Goal: Navigation & Orientation: Understand site structure

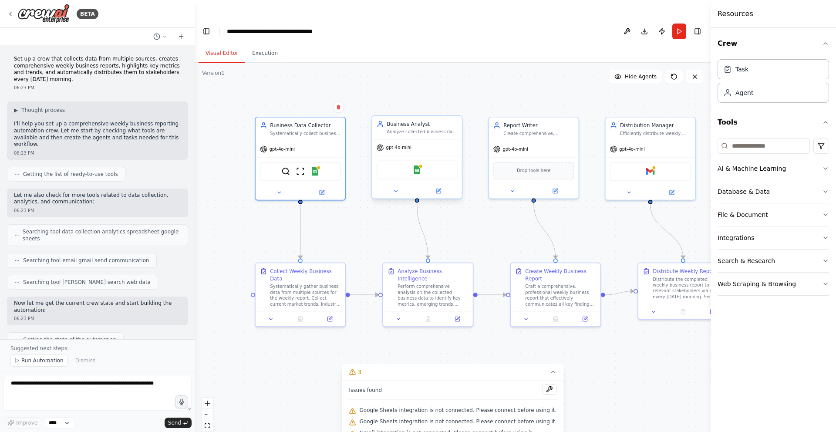
scroll to position [736, 0]
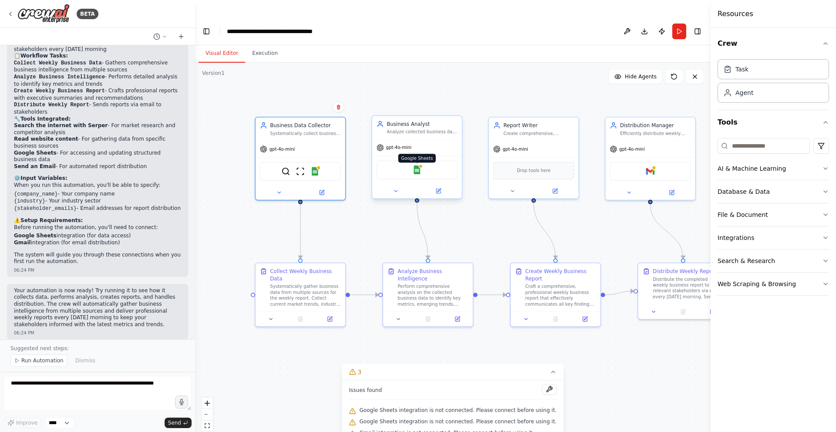
click at [416, 165] on img at bounding box center [417, 169] width 9 height 9
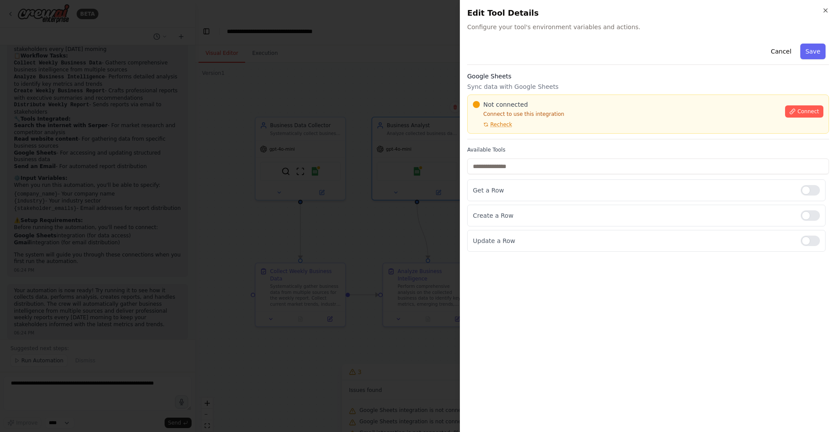
click at [312, 136] on div at bounding box center [418, 216] width 836 height 432
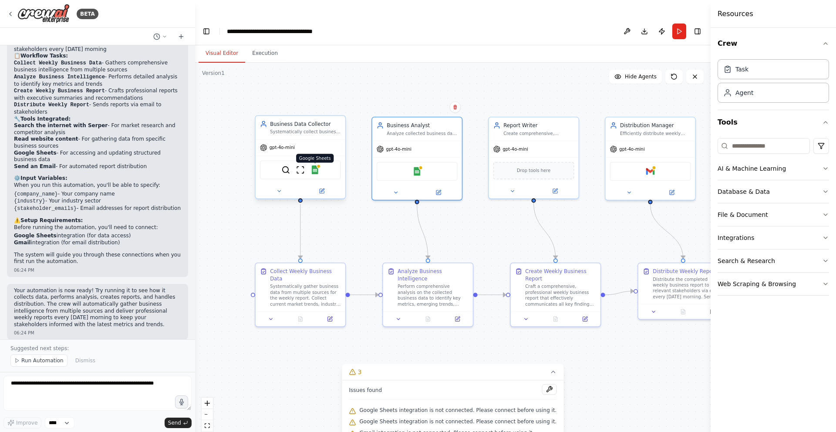
click at [314, 165] on img at bounding box center [314, 169] width 9 height 9
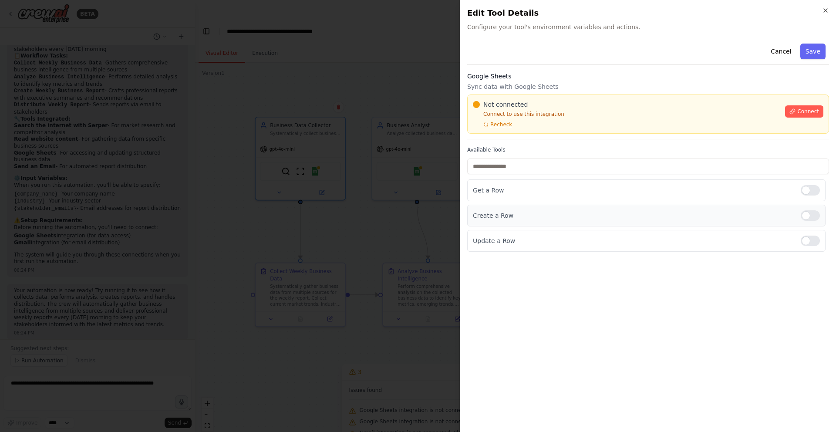
click at [811, 217] on div at bounding box center [810, 215] width 19 height 10
click at [812, 240] on div at bounding box center [810, 240] width 19 height 10
click at [813, 111] on span "Connect" at bounding box center [808, 111] width 22 height 7
click at [805, 113] on span "Connect" at bounding box center [808, 111] width 22 height 7
click at [344, 182] on div at bounding box center [418, 216] width 836 height 432
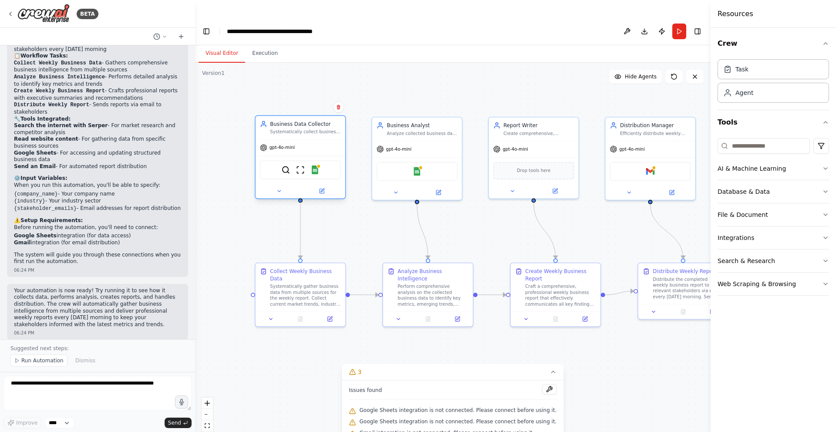
click at [317, 140] on div "gpt-4o-mini" at bounding box center [301, 148] width 90 height 16
click at [312, 160] on div "SerperDevTool ScrapeWebsiteTool Google Sheets" at bounding box center [300, 169] width 81 height 19
click at [315, 165] on img at bounding box center [314, 169] width 9 height 9
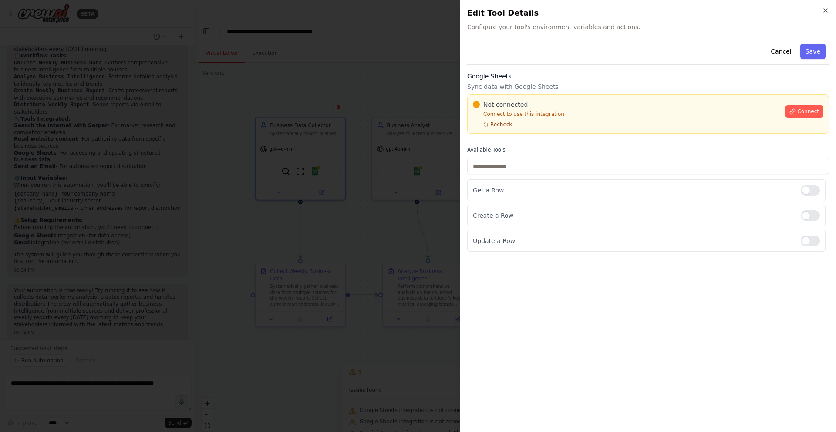
click at [510, 123] on span "Recheck" at bounding box center [501, 124] width 22 height 7
click at [501, 127] on span "Recheck" at bounding box center [501, 124] width 22 height 7
drag, startPoint x: 810, startPoint y: 214, endPoint x: 819, endPoint y: 219, distance: 10.1
click at [810, 214] on div at bounding box center [810, 215] width 19 height 10
click at [809, 242] on div at bounding box center [810, 240] width 19 height 10
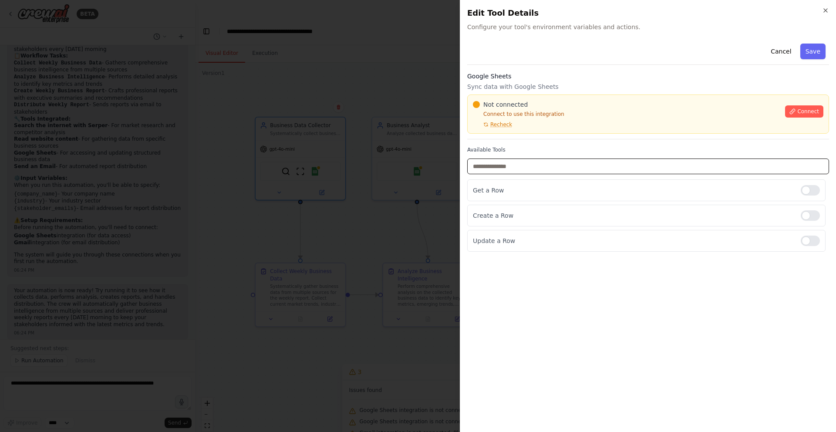
click at [604, 166] on input "text" at bounding box center [648, 166] width 362 height 16
click at [500, 125] on span "Recheck" at bounding box center [501, 124] width 22 height 7
click at [811, 215] on div at bounding box center [810, 215] width 19 height 10
click at [809, 239] on div at bounding box center [810, 240] width 19 height 10
click at [804, 110] on span "Connect" at bounding box center [808, 111] width 22 height 7
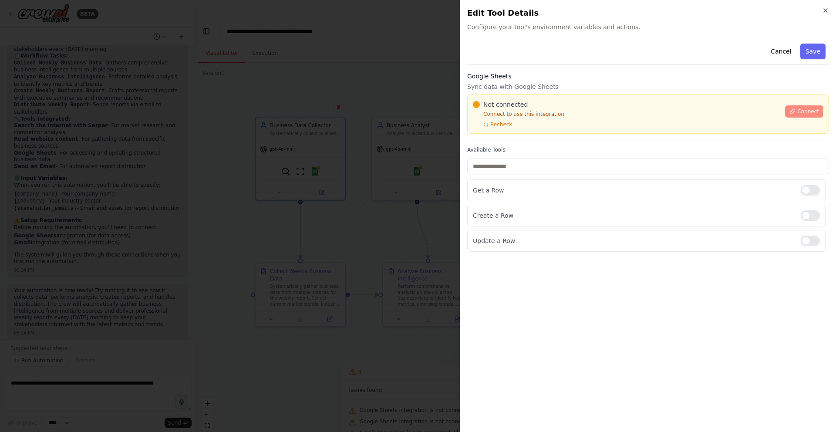
click at [809, 111] on span "Connect" at bounding box center [808, 111] width 22 height 7
click at [811, 216] on div at bounding box center [810, 215] width 19 height 10
click at [569, 130] on div "Not connected Connect to use this integration Recheck Connect" at bounding box center [648, 113] width 362 height 39
click at [572, 128] on div "Not connected Connect to use this integration Recheck" at bounding box center [626, 114] width 307 height 28
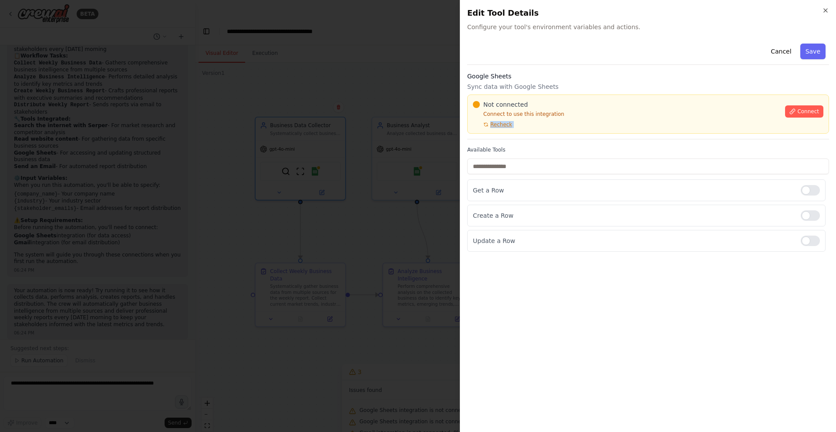
click at [572, 128] on div "Not connected Connect to use this integration Recheck" at bounding box center [626, 114] width 307 height 28
click at [573, 128] on div "Not connected Connect to use this integration Recheck Connect" at bounding box center [648, 113] width 362 height 39
click at [574, 128] on div "Not connected Connect to use this integration Recheck Connect" at bounding box center [648, 113] width 362 height 39
click at [573, 128] on div "Not connected Connect to use this integration Recheck Connect" at bounding box center [648, 113] width 362 height 39
click at [573, 128] on div "Not connected Connect to use this integration Recheck" at bounding box center [626, 114] width 307 height 28
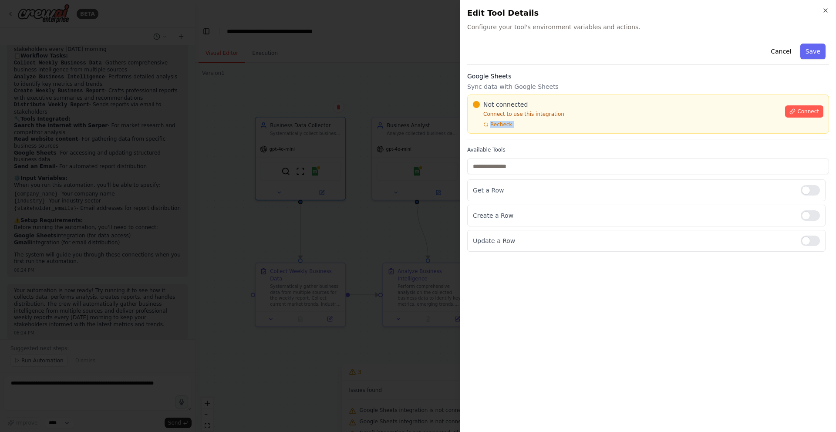
click at [568, 126] on div "Not connected Connect to use this integration Recheck" at bounding box center [626, 114] width 307 height 28
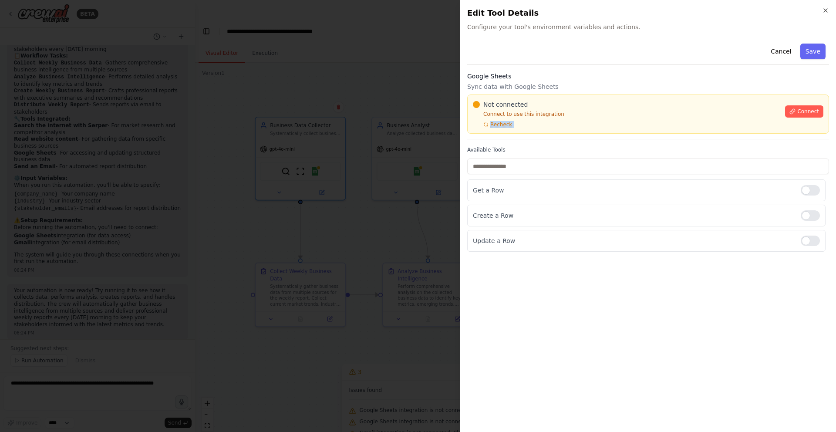
click at [568, 126] on div "Not connected Connect to use this integration Recheck" at bounding box center [626, 114] width 307 height 28
click at [671, 118] on div "Not connected Connect to use this integration Recheck" at bounding box center [626, 114] width 307 height 28
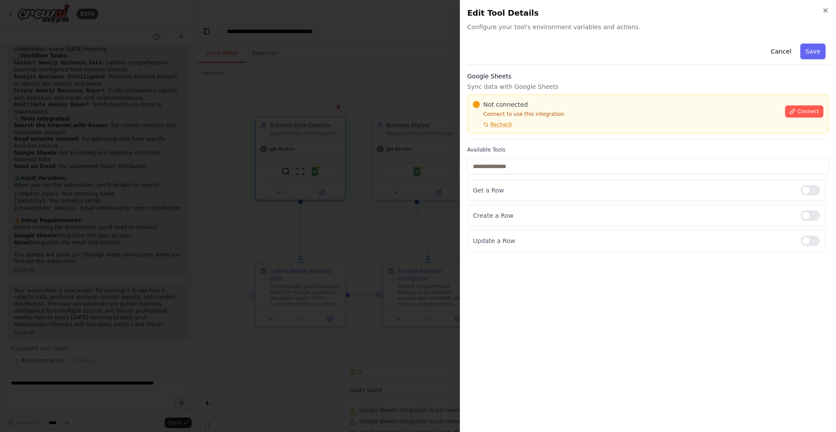
click at [669, 118] on div "Not connected Connect to use this integration Recheck" at bounding box center [626, 114] width 307 height 28
click at [659, 120] on div "Not connected Connect to use this integration Recheck" at bounding box center [626, 114] width 307 height 28
click at [568, 130] on div "Not connected Connect to use this integration Recheck Connect" at bounding box center [648, 113] width 362 height 39
click at [568, 129] on div "Not connected Connect to use this integration Recheck Connect" at bounding box center [648, 113] width 362 height 39
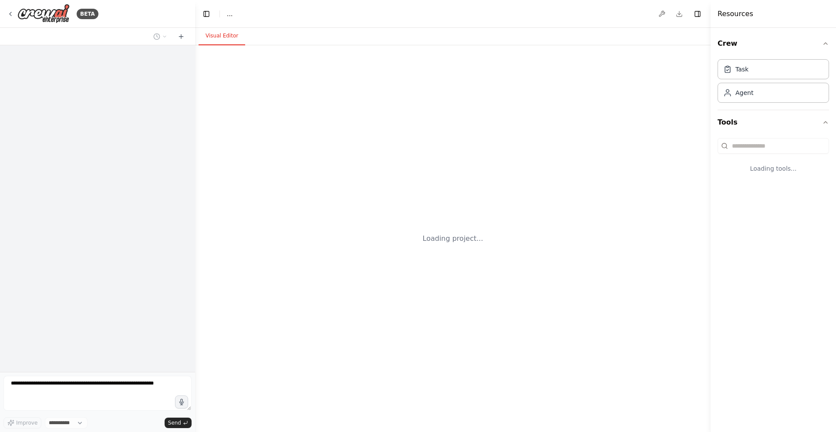
select select "****"
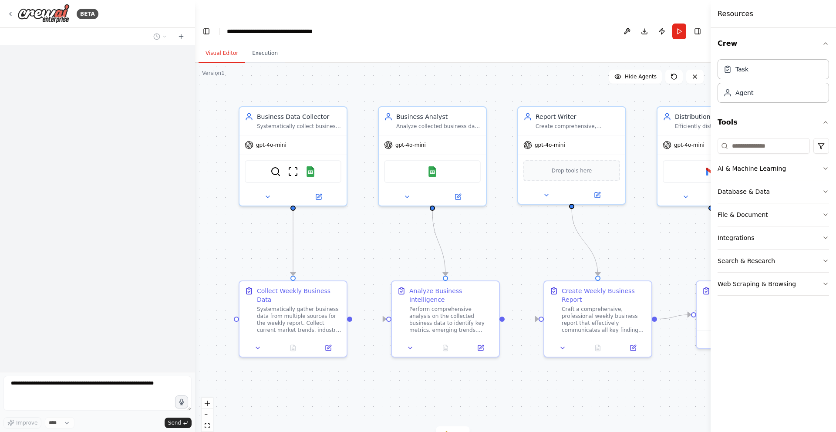
click at [646, 82] on div ".deletable-edge-delete-btn { width: 20px; height: 20px; border: 0px solid #ffff…" at bounding box center [452, 256] width 515 height 387
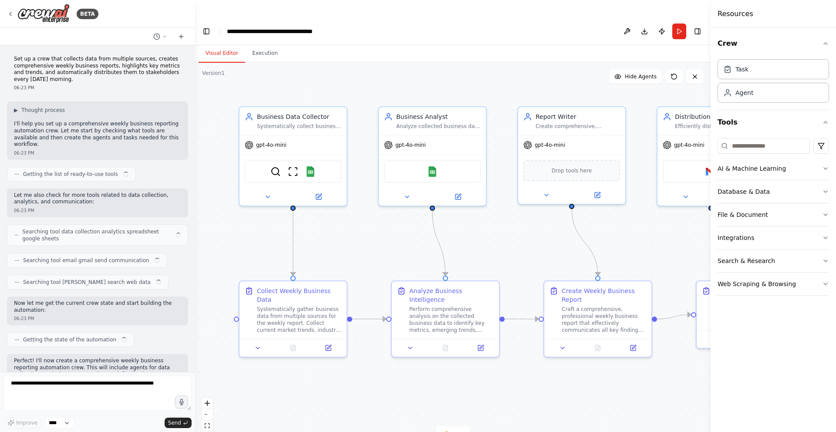
scroll to position [703, 0]
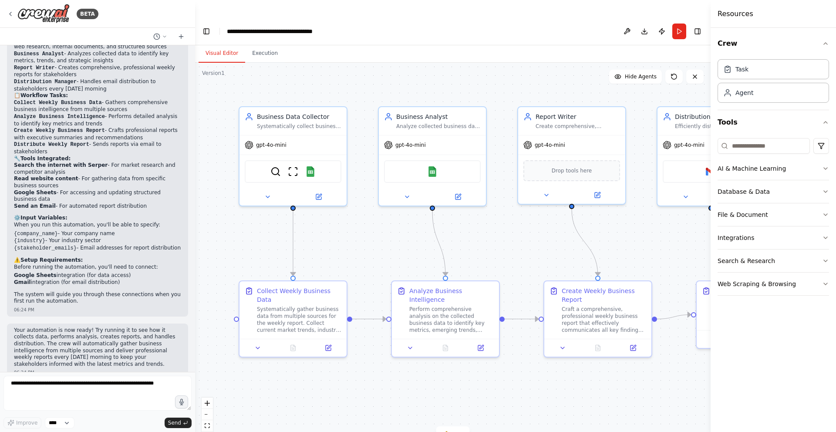
click at [668, 79] on div ".deletable-edge-delete-btn { width: 20px; height: 20px; border: 0px solid #ffff…" at bounding box center [452, 256] width 515 height 387
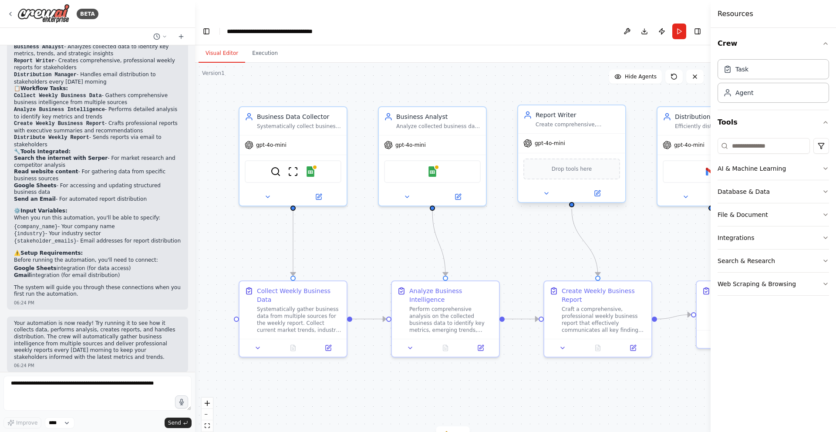
click at [581, 165] on span "Drop tools here" at bounding box center [572, 169] width 40 height 9
click at [596, 158] on div "Drop tools here" at bounding box center [571, 168] width 97 height 21
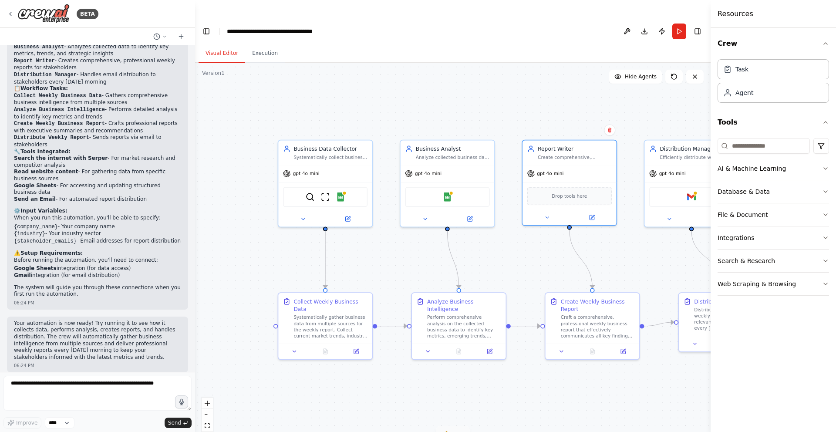
click at [447, 431] on icon at bounding box center [446, 434] width 7 height 7
click at [584, 357] on div ".deletable-edge-delete-btn { width: 20px; height: 20px; border: 0px solid #ffff…" at bounding box center [452, 256] width 515 height 387
click at [611, 94] on div ".deletable-edge-delete-btn { width: 20px; height: 20px; border: 0px solid #ffff…" at bounding box center [452, 256] width 515 height 387
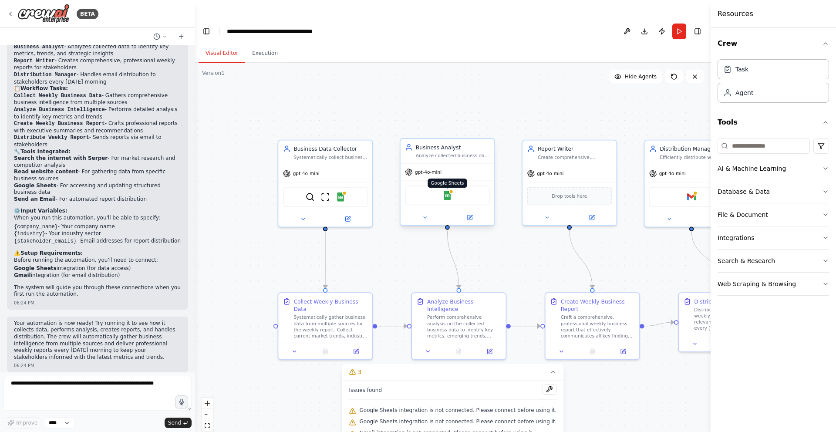
click at [447, 191] on img at bounding box center [447, 195] width 9 height 9
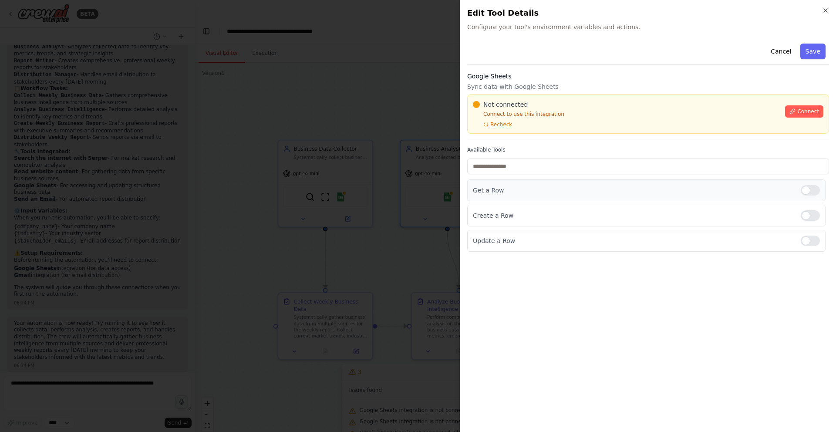
click at [809, 186] on div at bounding box center [810, 190] width 19 height 10
click at [812, 241] on div at bounding box center [810, 240] width 19 height 10
click at [798, 112] on span "Connect" at bounding box center [808, 111] width 22 height 7
click at [353, 183] on div at bounding box center [418, 216] width 836 height 432
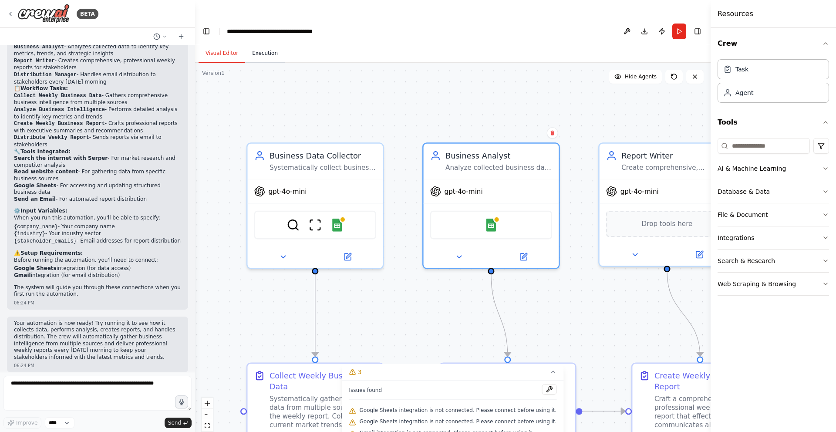
click at [261, 44] on button "Execution" at bounding box center [265, 53] width 40 height 18
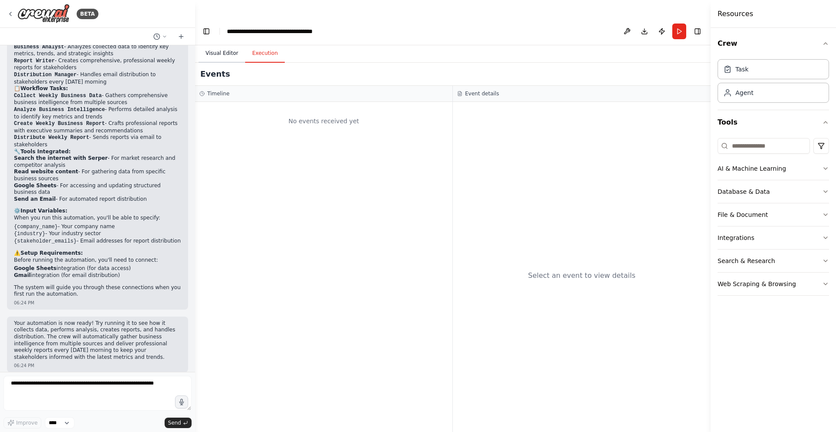
click at [223, 44] on button "Visual Editor" at bounding box center [221, 53] width 47 height 18
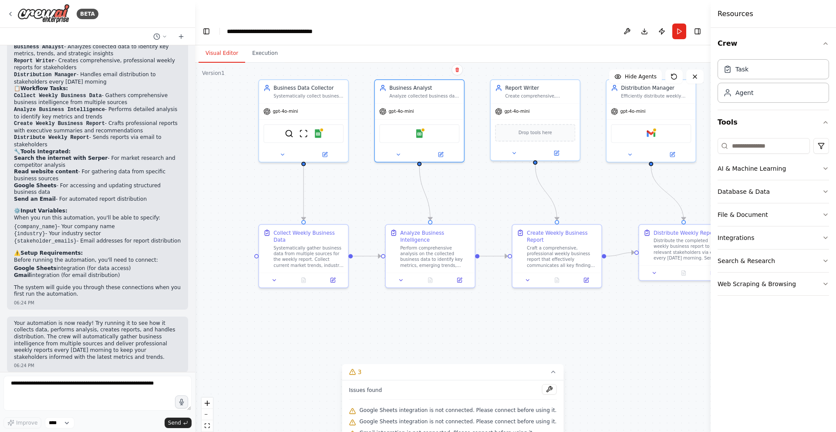
drag, startPoint x: 392, startPoint y: 237, endPoint x: 361, endPoint y: 182, distance: 63.2
click at [361, 182] on div ".deletable-edge-delete-btn { width: 20px; height: 20px; border: 0px solid #ffff…" at bounding box center [452, 256] width 515 height 387
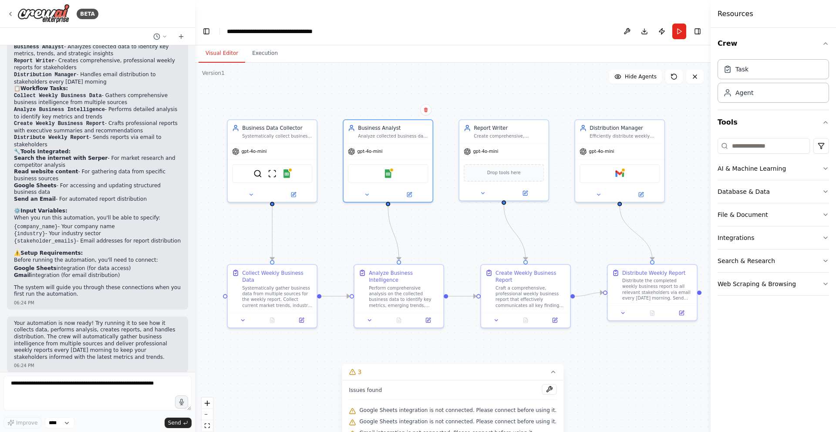
drag, startPoint x: 378, startPoint y: 185, endPoint x: 376, endPoint y: 223, distance: 38.0
click at [351, 227] on div ".deletable-edge-delete-btn { width: 20px; height: 20px; border: 0px solid #ffff…" at bounding box center [452, 256] width 515 height 387
click at [757, 169] on button "AI & Machine Learning" at bounding box center [772, 168] width 111 height 23
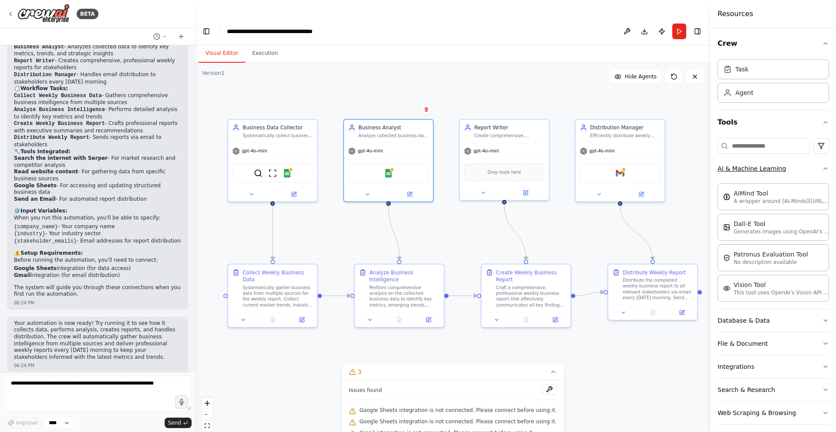
click at [757, 169] on button "AI & Machine Learning" at bounding box center [772, 168] width 111 height 23
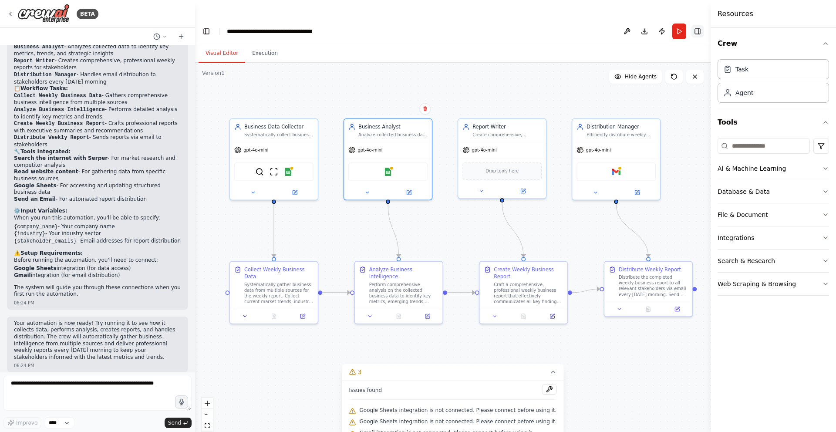
click at [693, 25] on button "Toggle Right Sidebar" at bounding box center [697, 31] width 12 height 12
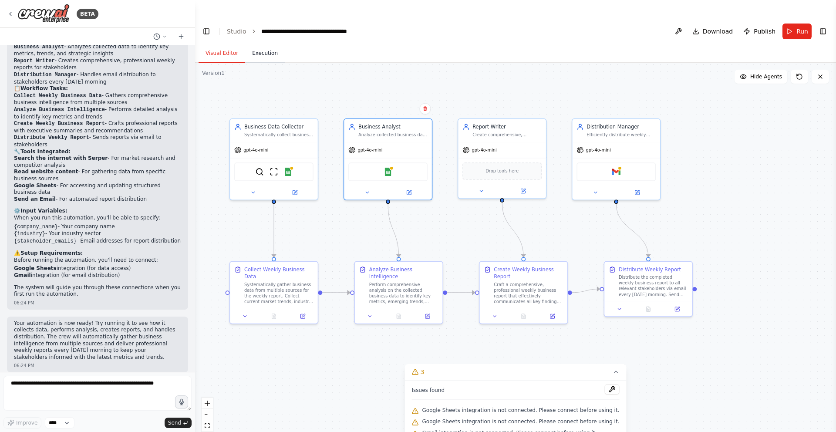
click at [262, 44] on button "Execution" at bounding box center [265, 53] width 40 height 18
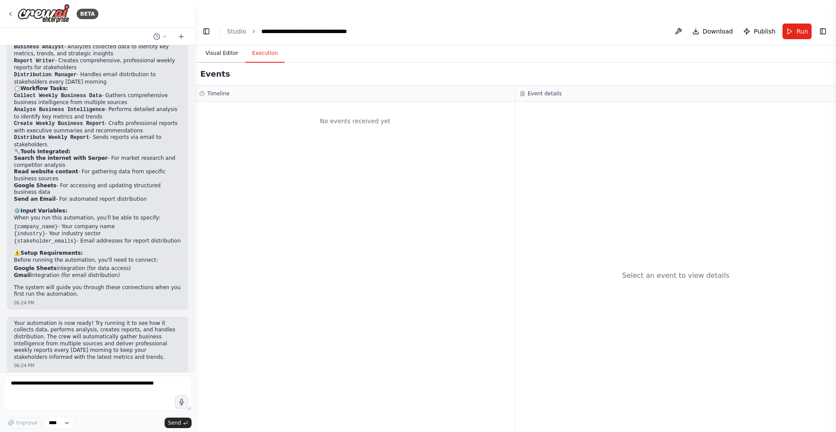
click at [221, 44] on button "Visual Editor" at bounding box center [221, 53] width 47 height 18
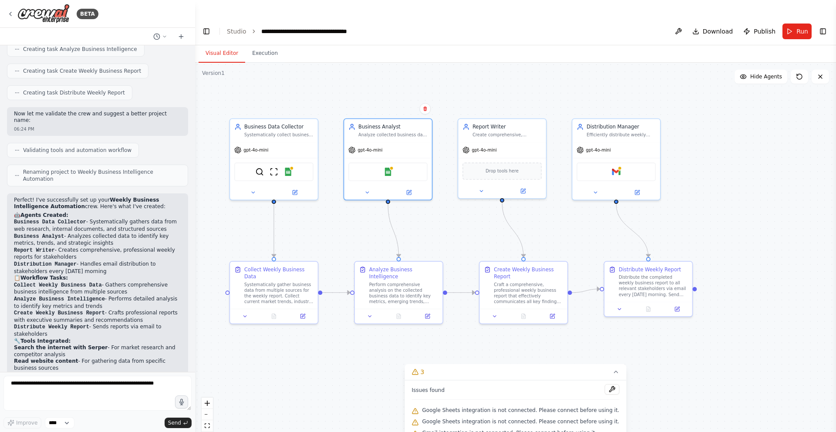
scroll to position [444, 0]
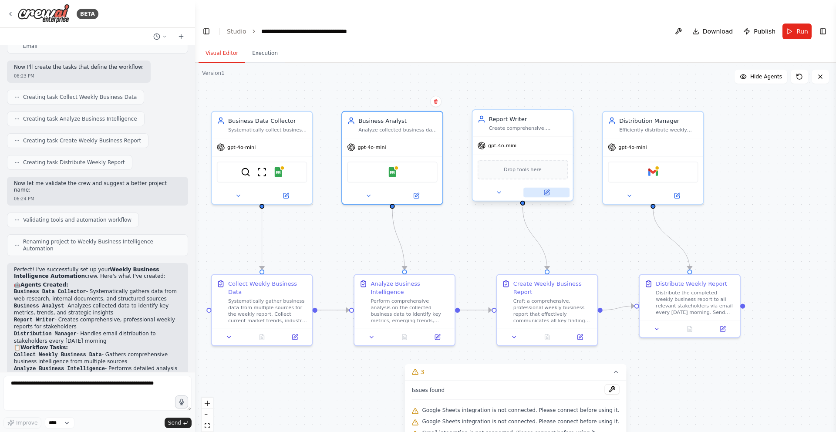
click at [546, 190] on icon at bounding box center [546, 192] width 5 height 5
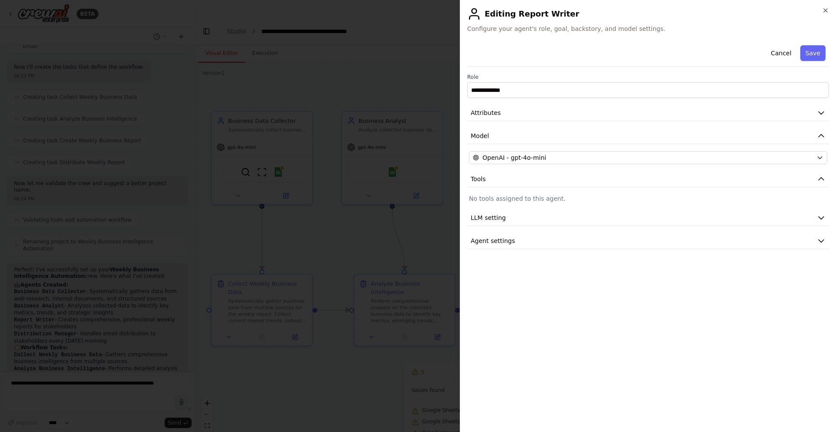
click at [393, 73] on div at bounding box center [418, 216] width 836 height 432
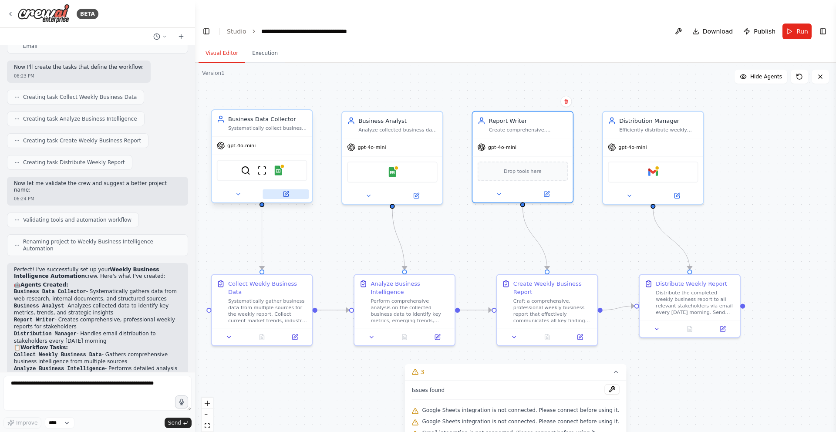
click at [285, 189] on button at bounding box center [285, 194] width 46 height 10
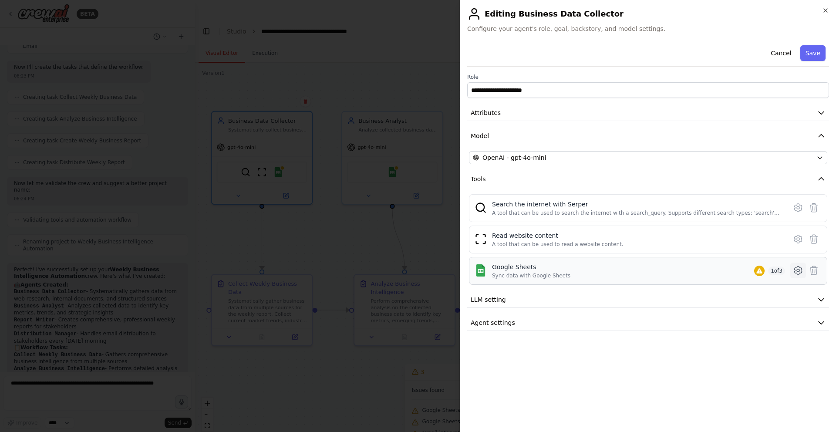
click at [798, 270] on icon at bounding box center [798, 270] width 10 height 10
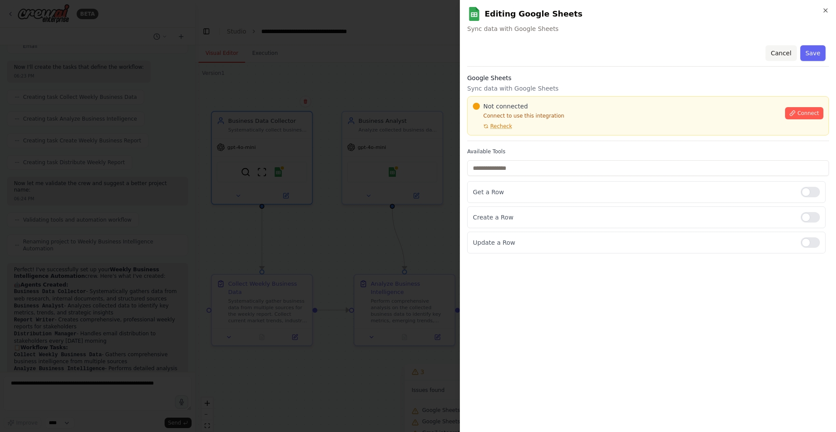
click at [782, 54] on button "Cancel" at bounding box center [780, 53] width 31 height 16
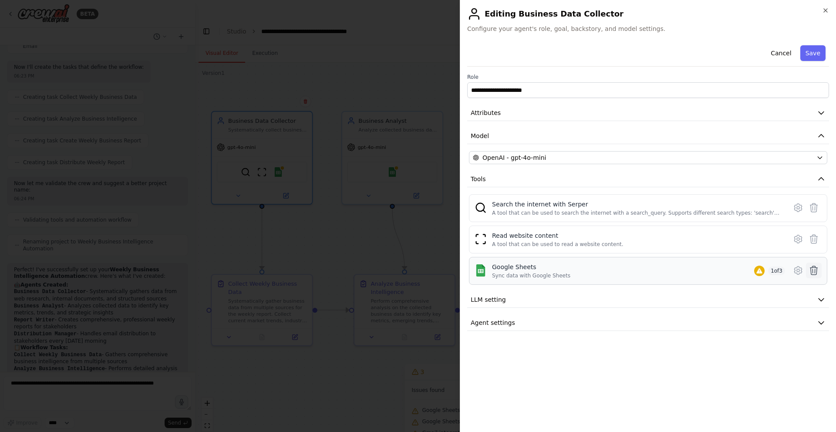
click at [813, 269] on icon at bounding box center [813, 270] width 10 height 10
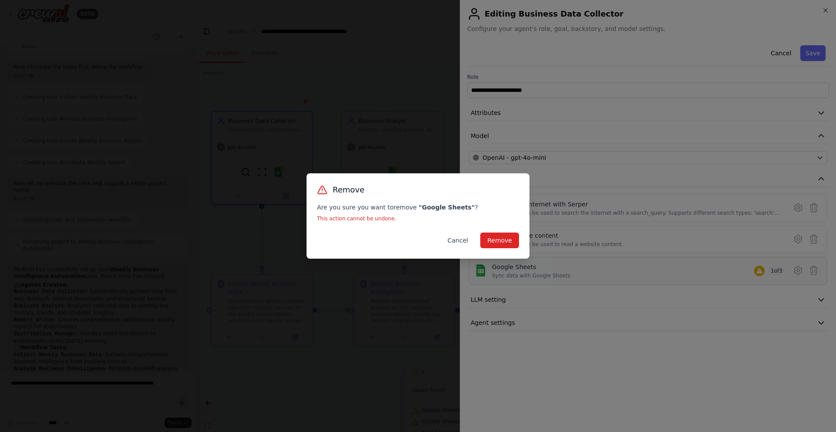
click at [457, 241] on button "Cancel" at bounding box center [458, 240] width 34 height 16
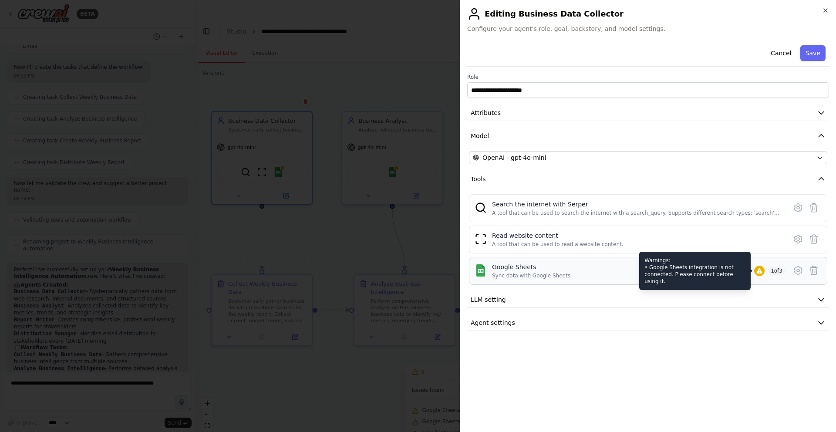
click at [757, 272] on icon at bounding box center [759, 270] width 6 height 5
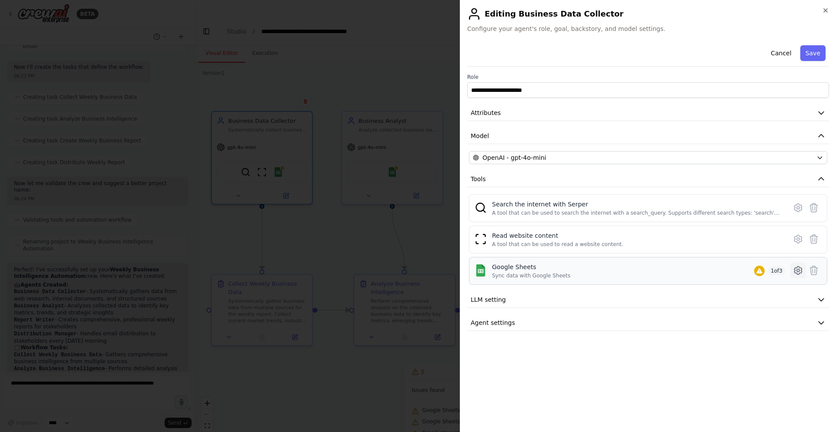
click at [797, 270] on icon at bounding box center [798, 270] width 3 height 3
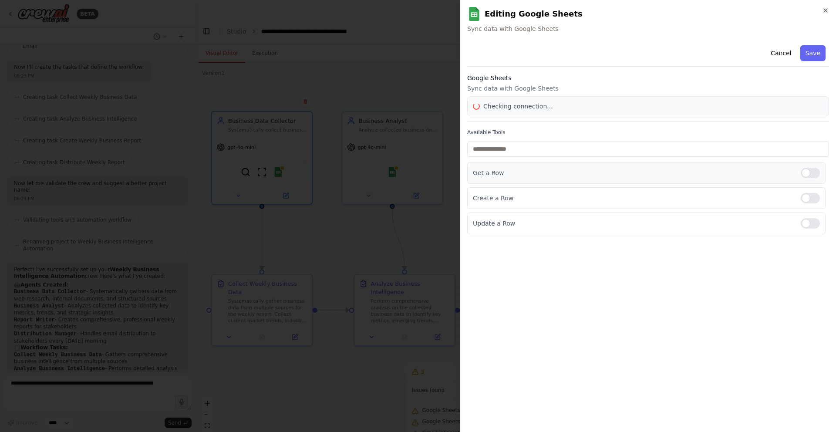
click at [810, 184] on div "Get a Row" at bounding box center [646, 173] width 358 height 22
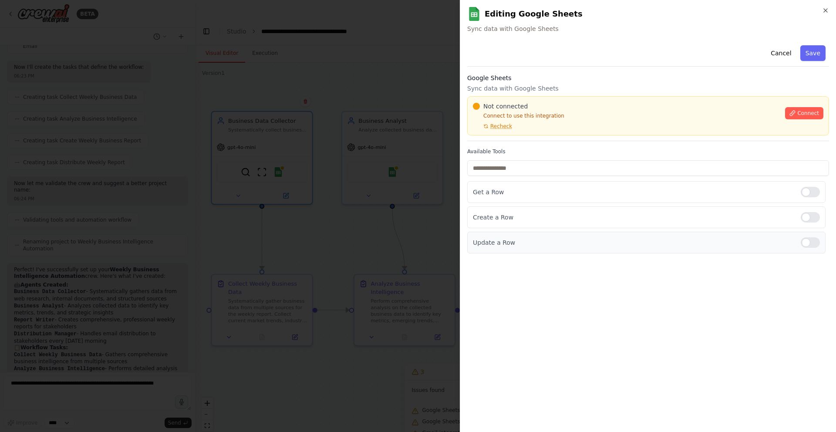
click at [811, 240] on div at bounding box center [810, 242] width 19 height 10
click at [807, 222] on div "Create a Row" at bounding box center [646, 217] width 358 height 22
click at [804, 218] on div at bounding box center [810, 217] width 19 height 10
click at [780, 52] on button "Cancel" at bounding box center [780, 53] width 31 height 16
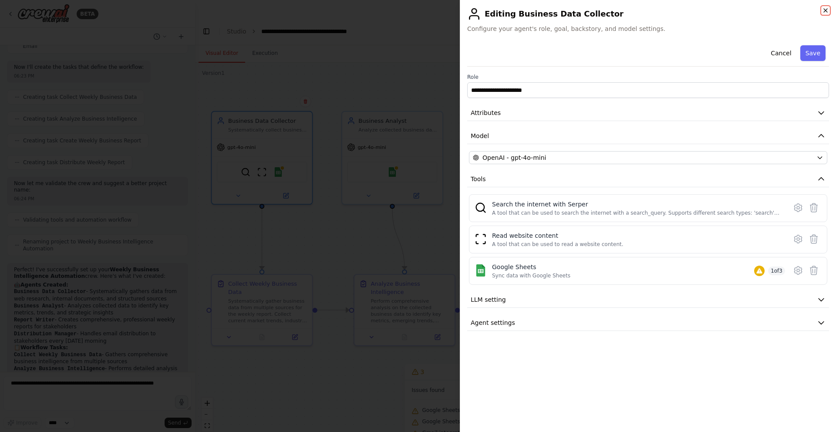
click at [826, 12] on icon "button" at bounding box center [825, 10] width 7 height 7
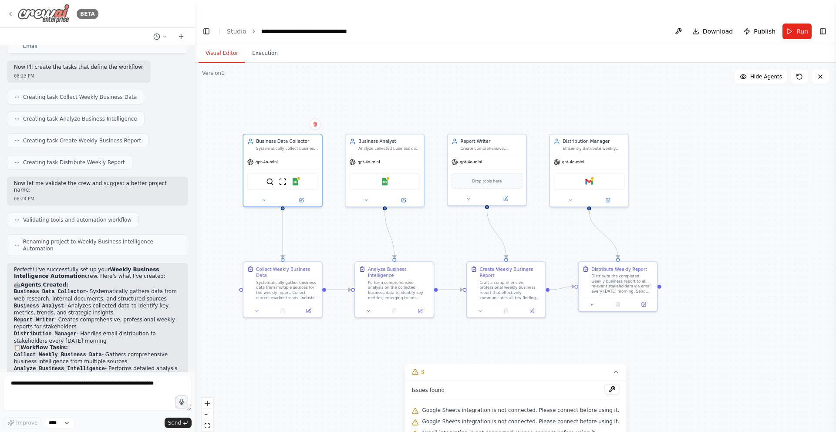
click at [16, 12] on div "BETA" at bounding box center [52, 14] width 91 height 20
click at [41, 12] on img at bounding box center [43, 14] width 52 height 20
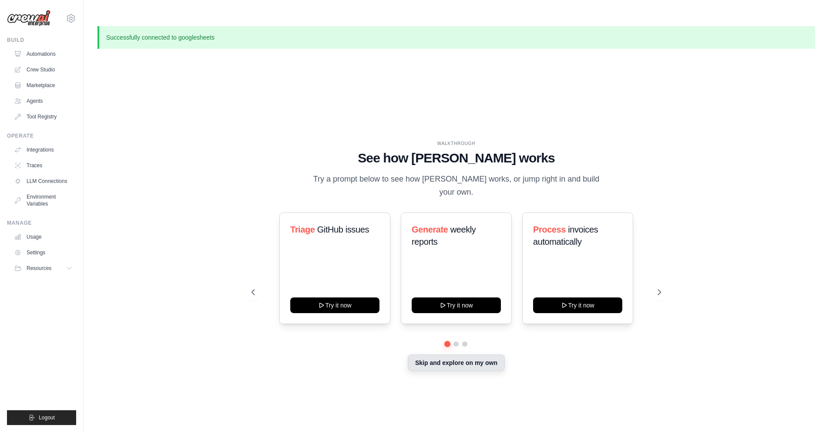
click at [454, 354] on button "Skip and explore on my own" at bounding box center [456, 362] width 97 height 17
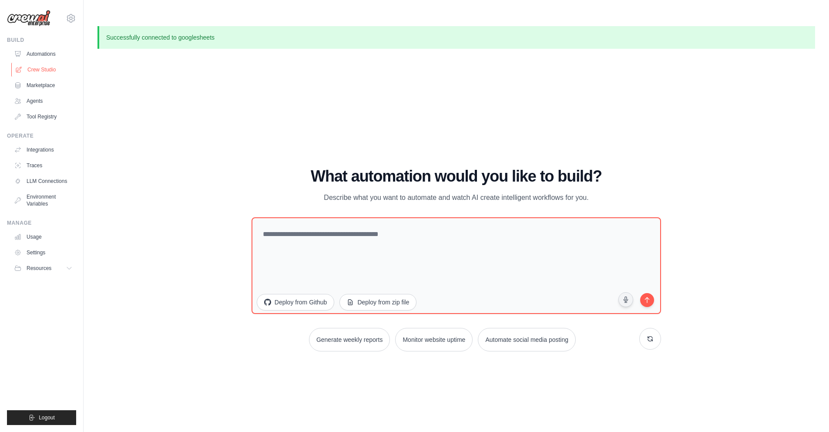
click at [47, 70] on link "Crew Studio" at bounding box center [44, 70] width 66 height 14
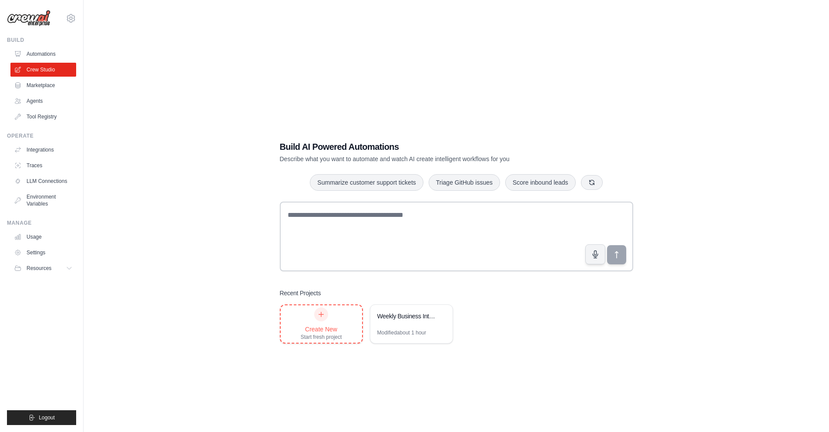
click at [326, 325] on div "Create New" at bounding box center [321, 329] width 41 height 9
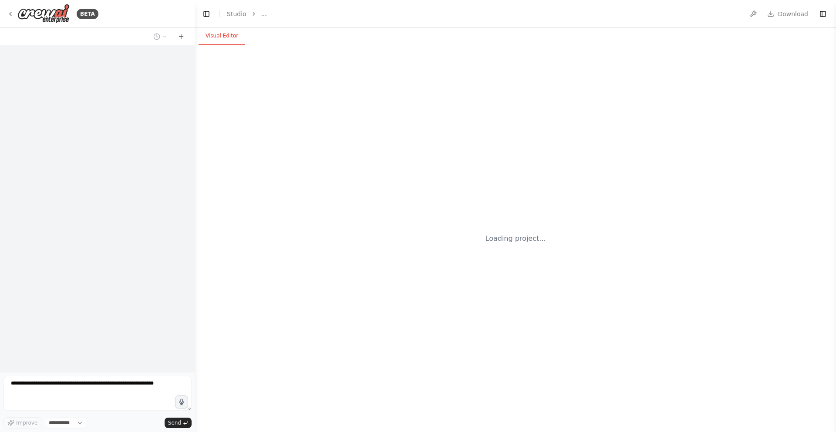
select select "****"
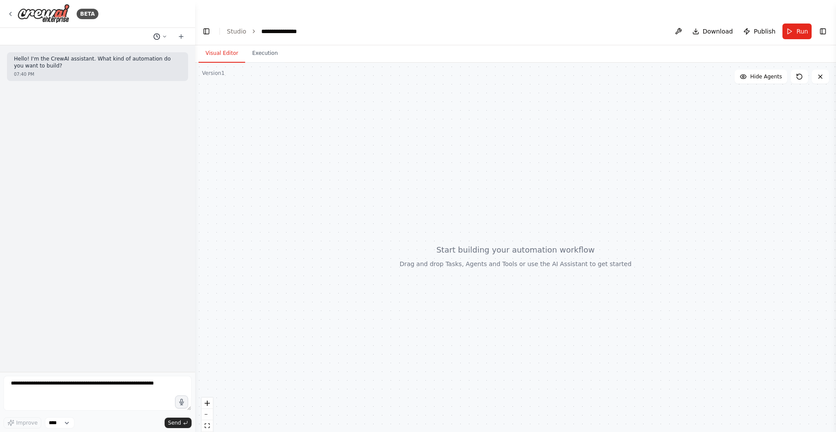
click at [158, 35] on icon at bounding box center [156, 36] width 7 height 7
click at [163, 35] on div at bounding box center [97, 216] width 195 height 432
click at [178, 36] on icon at bounding box center [181, 36] width 7 height 7
click at [179, 37] on icon at bounding box center [181, 37] width 4 height 0
click at [12, 14] on icon at bounding box center [10, 13] width 7 height 7
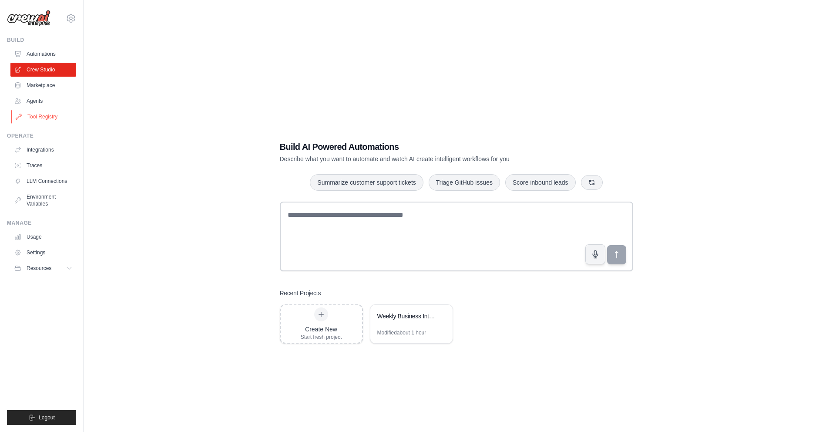
click at [38, 116] on link "Tool Registry" at bounding box center [44, 117] width 66 height 14
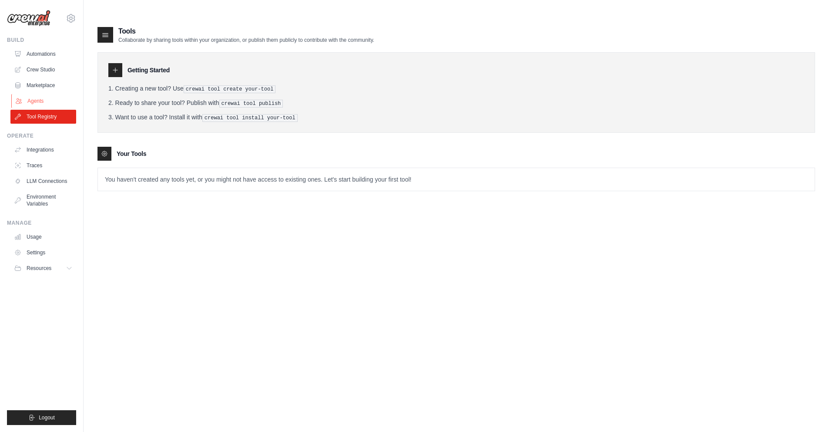
click at [38, 98] on link "Agents" at bounding box center [44, 101] width 66 height 14
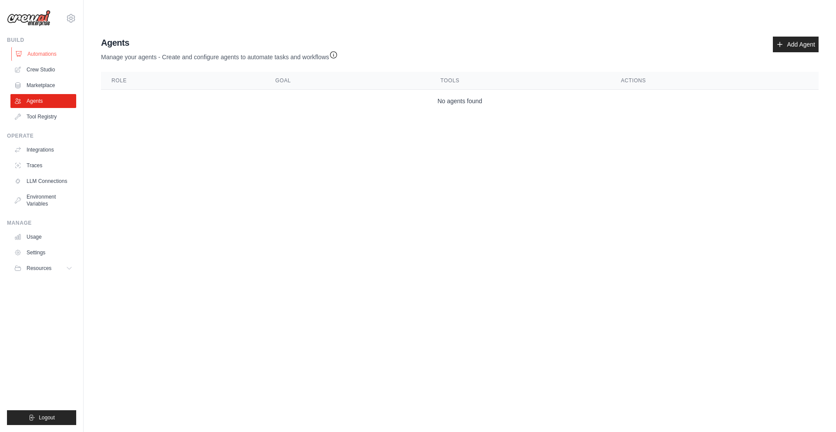
click at [44, 50] on link "Automations" at bounding box center [44, 54] width 66 height 14
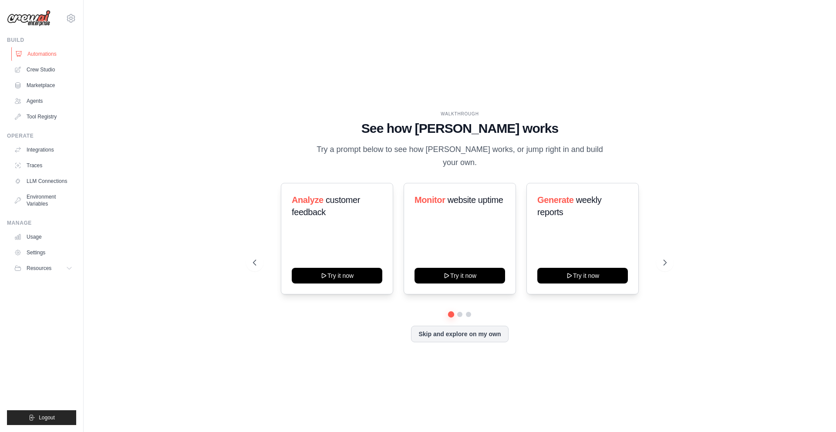
click at [52, 55] on link "Automations" at bounding box center [44, 54] width 66 height 14
